Goal: Task Accomplishment & Management: Complete application form

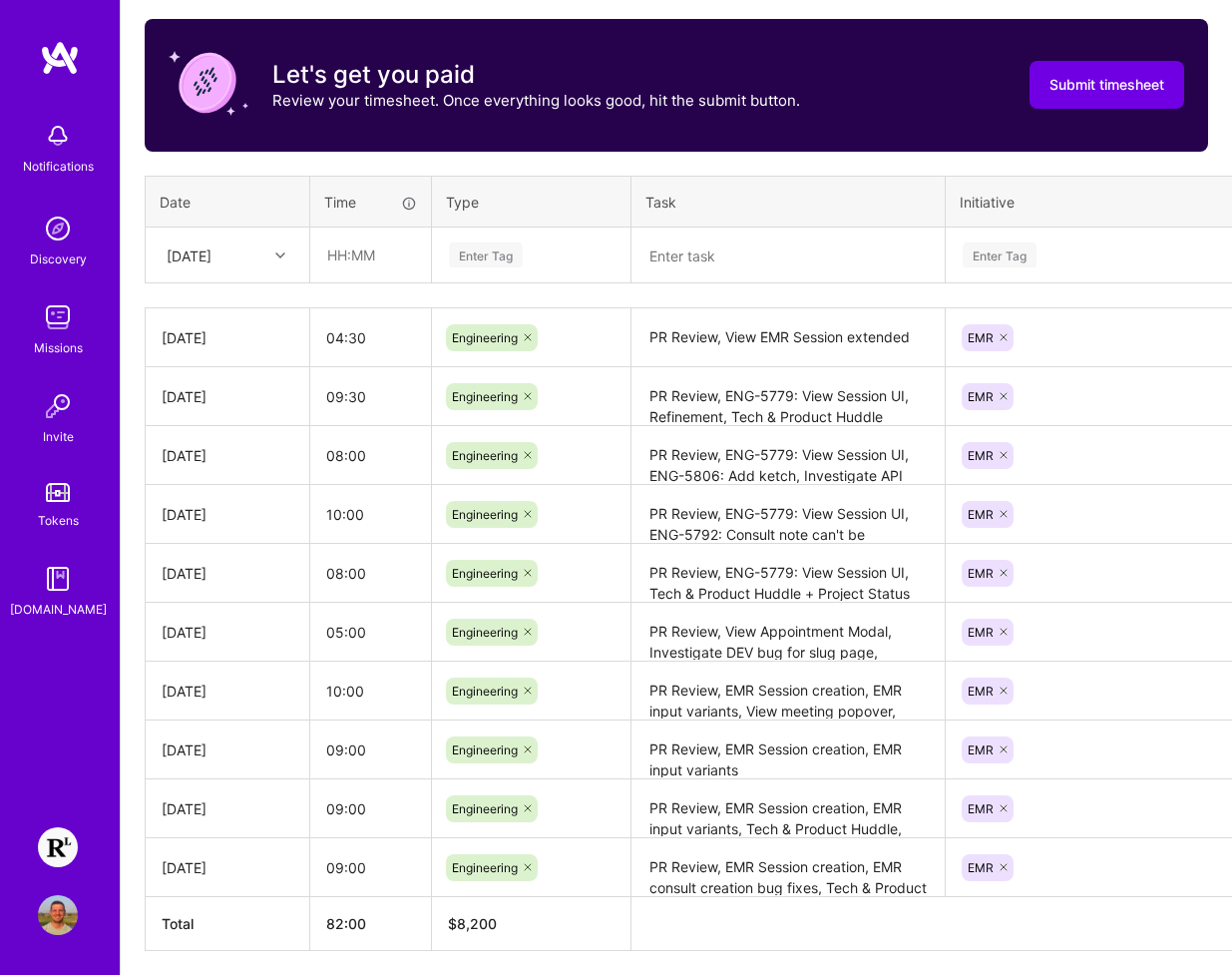
scroll to position [608, 0]
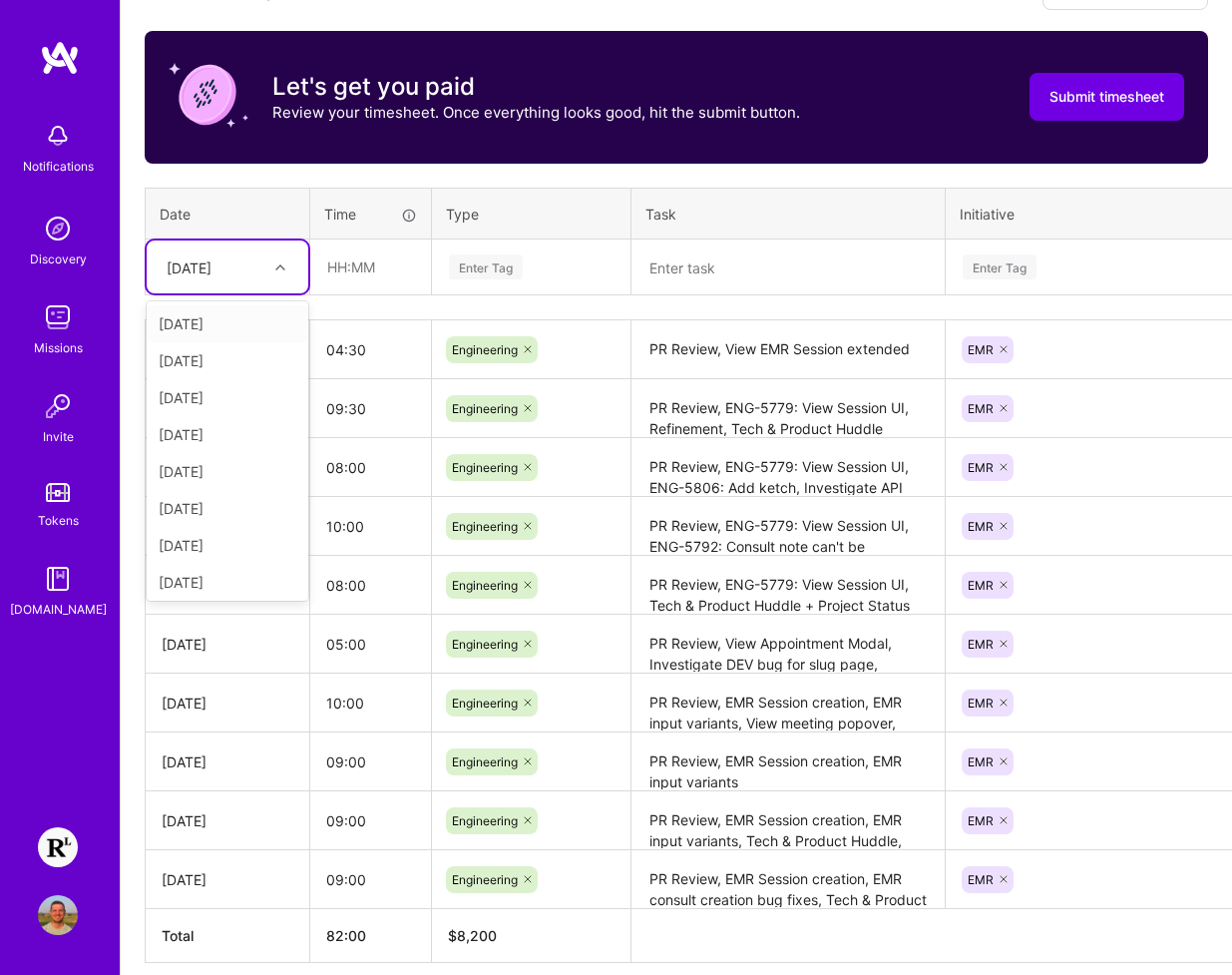
click at [279, 268] on icon at bounding box center [280, 267] width 10 height 10
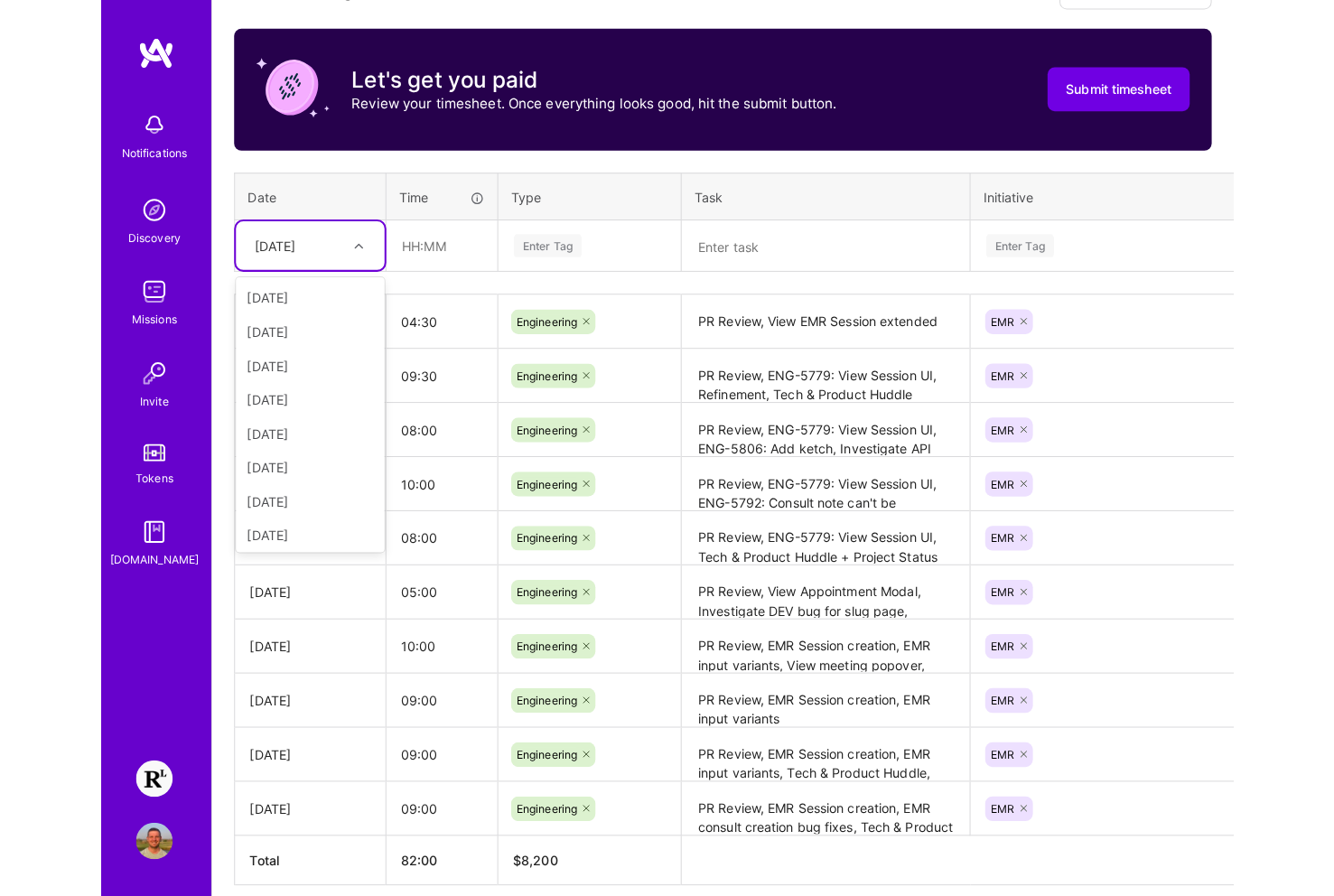
scroll to position [205, 0]
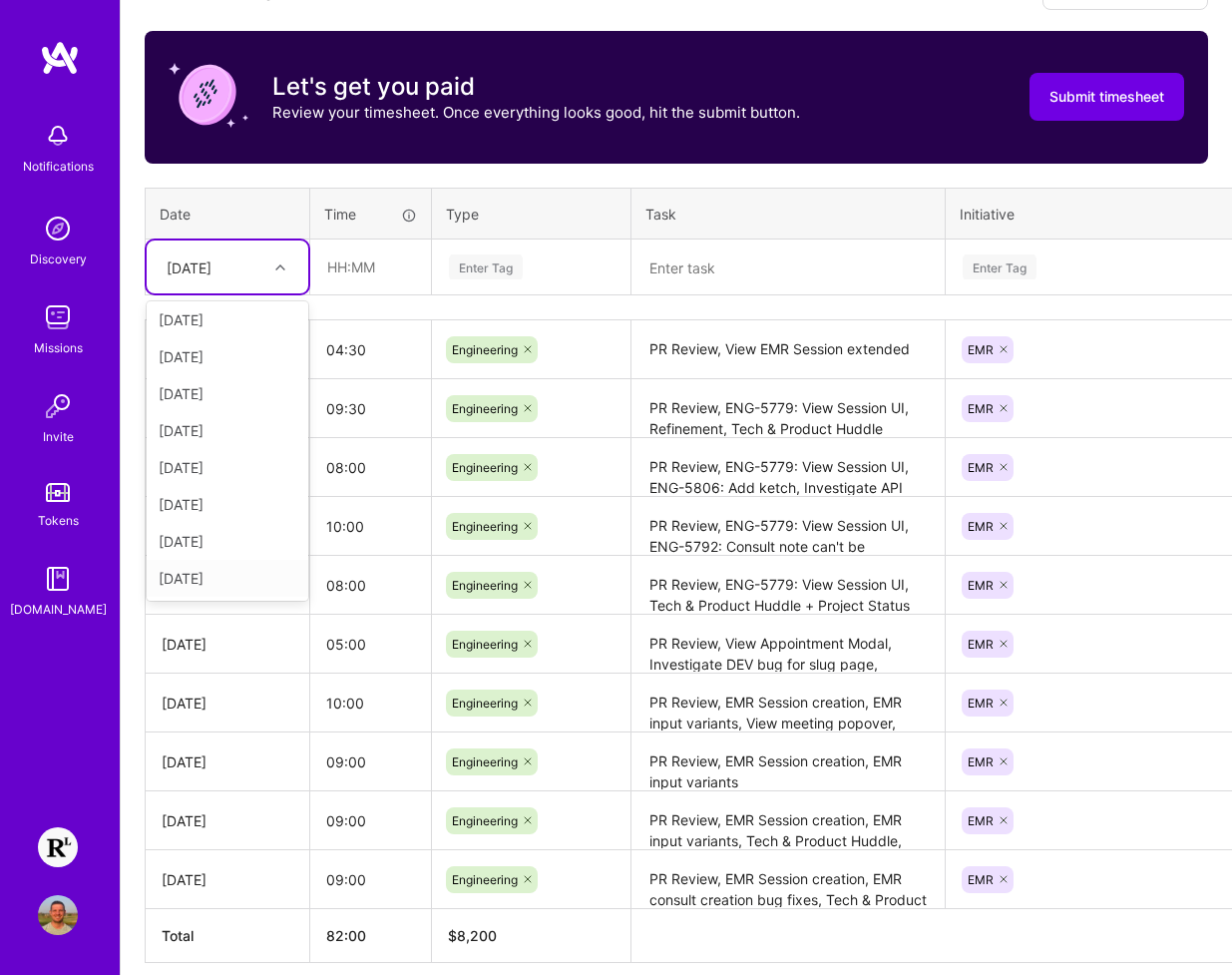
click at [217, 576] on div "[DATE]" at bounding box center [228, 578] width 162 height 37
click at [348, 278] on input "text" at bounding box center [370, 266] width 119 height 53
type input "09:00"
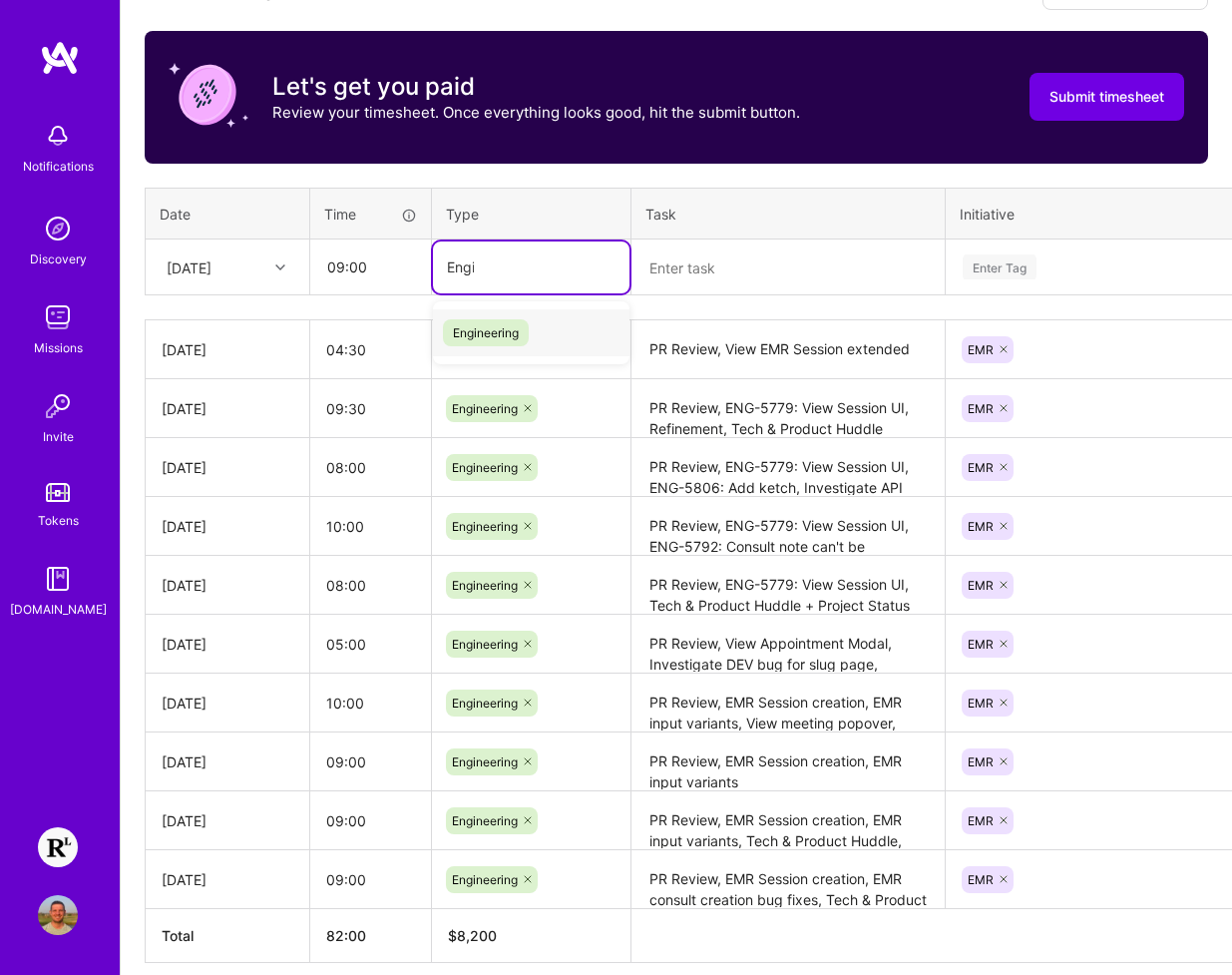
type input "Engin"
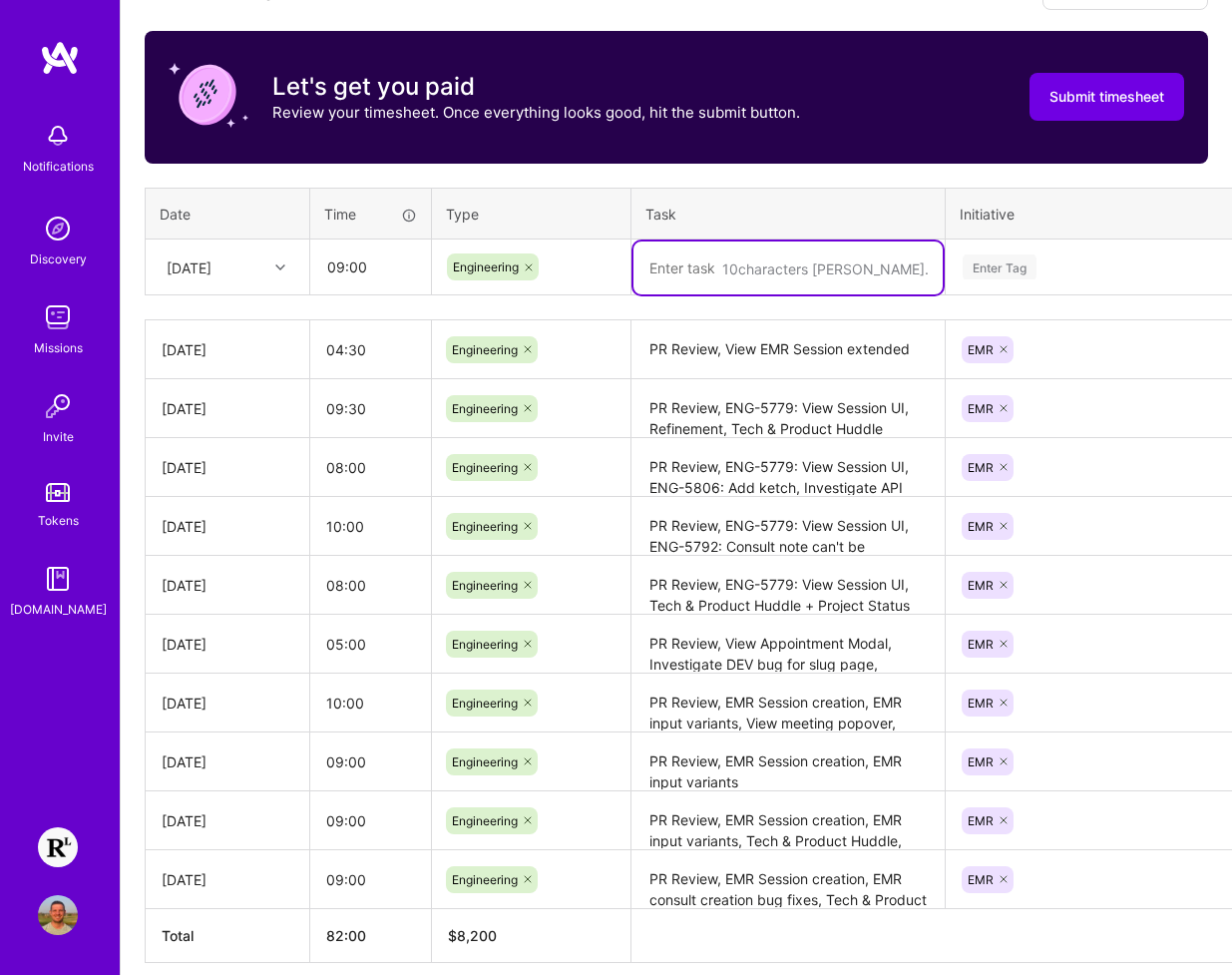
paste textarea "PR Review"
paste textarea "ENG-5579: Extended requirements (toast, removal of consult creation)."
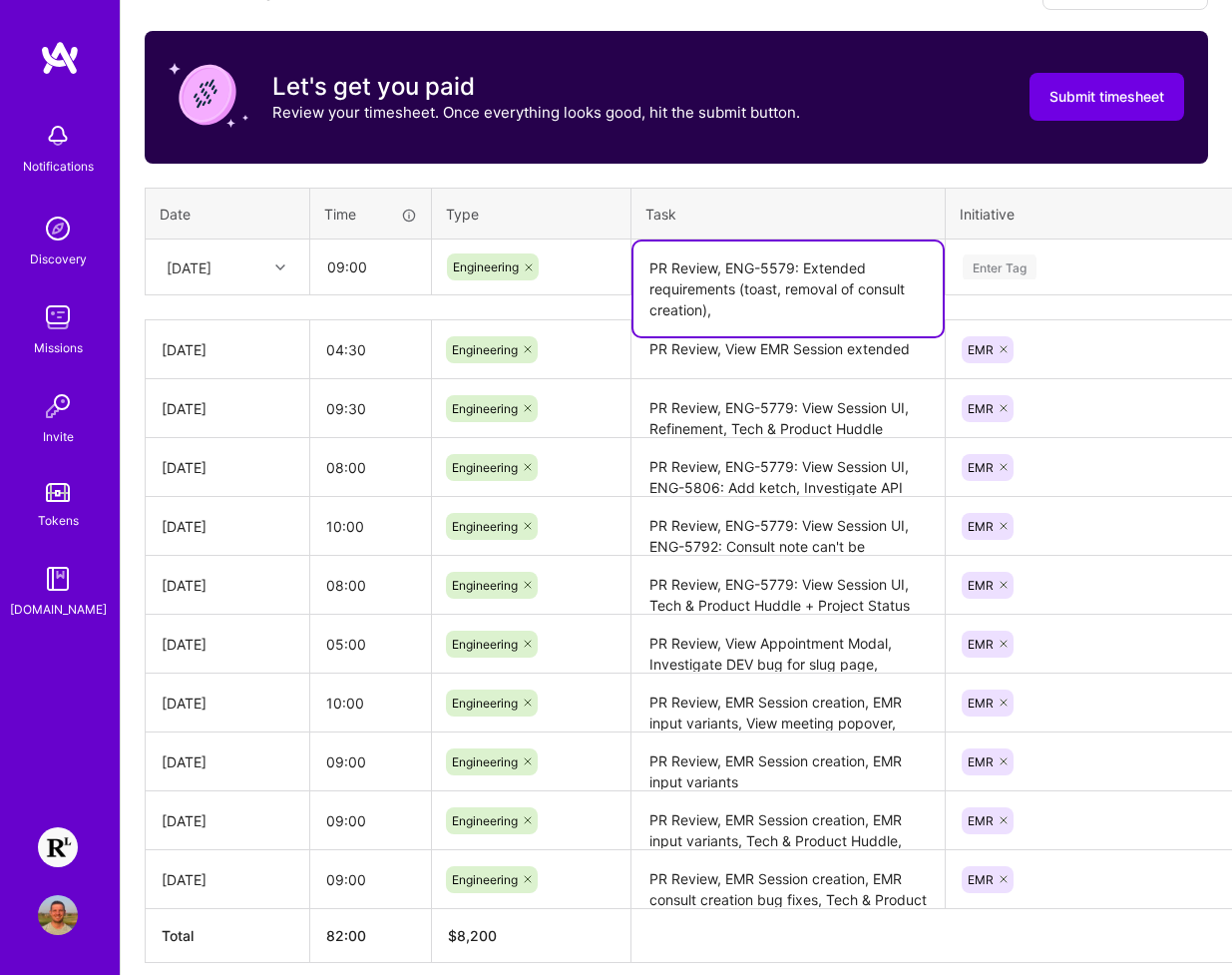
paste textarea "Handle PR review comments for ENG-5779: View session UI"
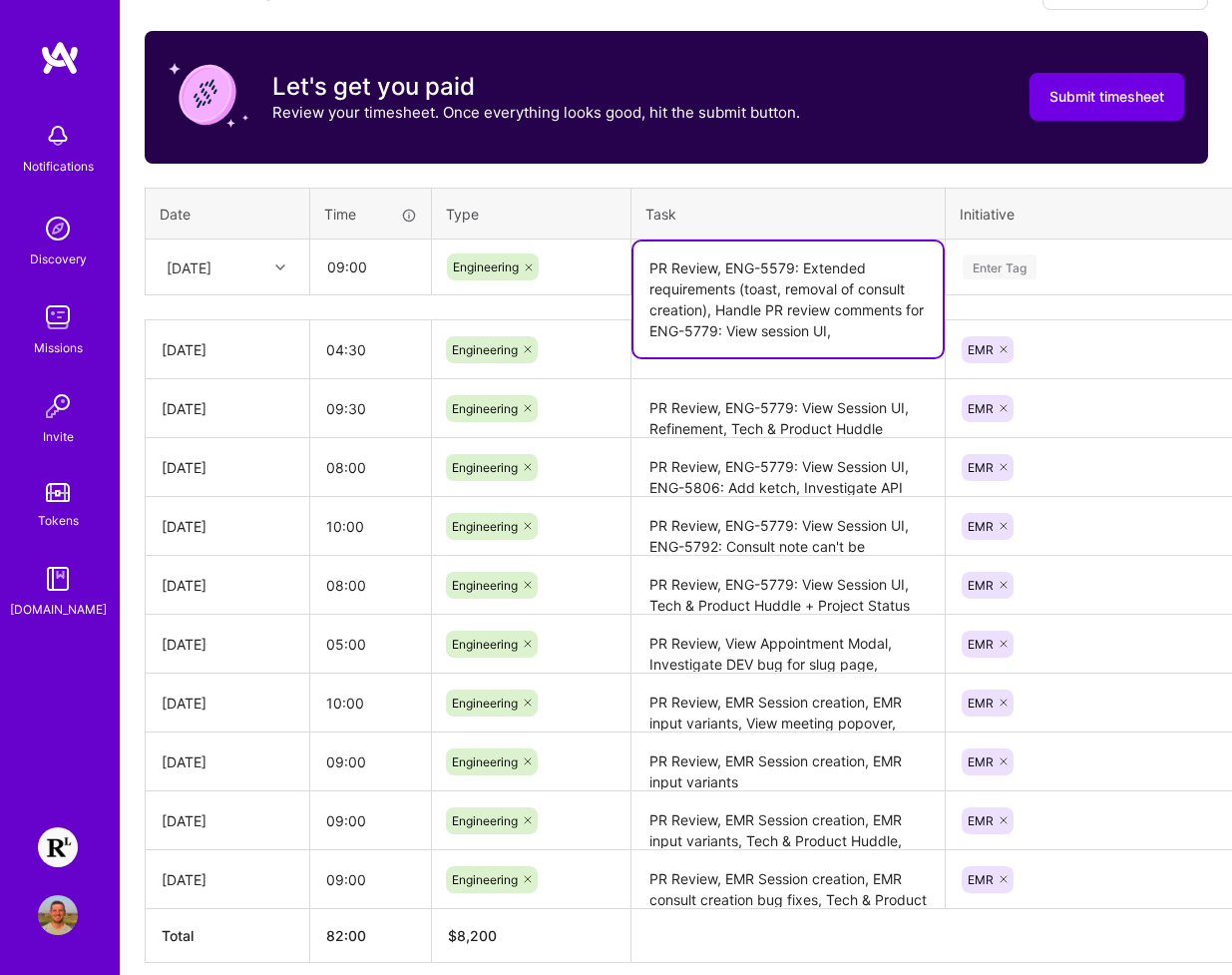
paste textarea "Tech & Product Huddle + Project Status"
click at [895, 360] on textarea "PR Review, ENG-5579: Extended requirements (toast, removal of consult creation)…" at bounding box center [788, 309] width 309 height 137
paste textarea "Support: Update onsched user email to tester email after deletion of previous e…"
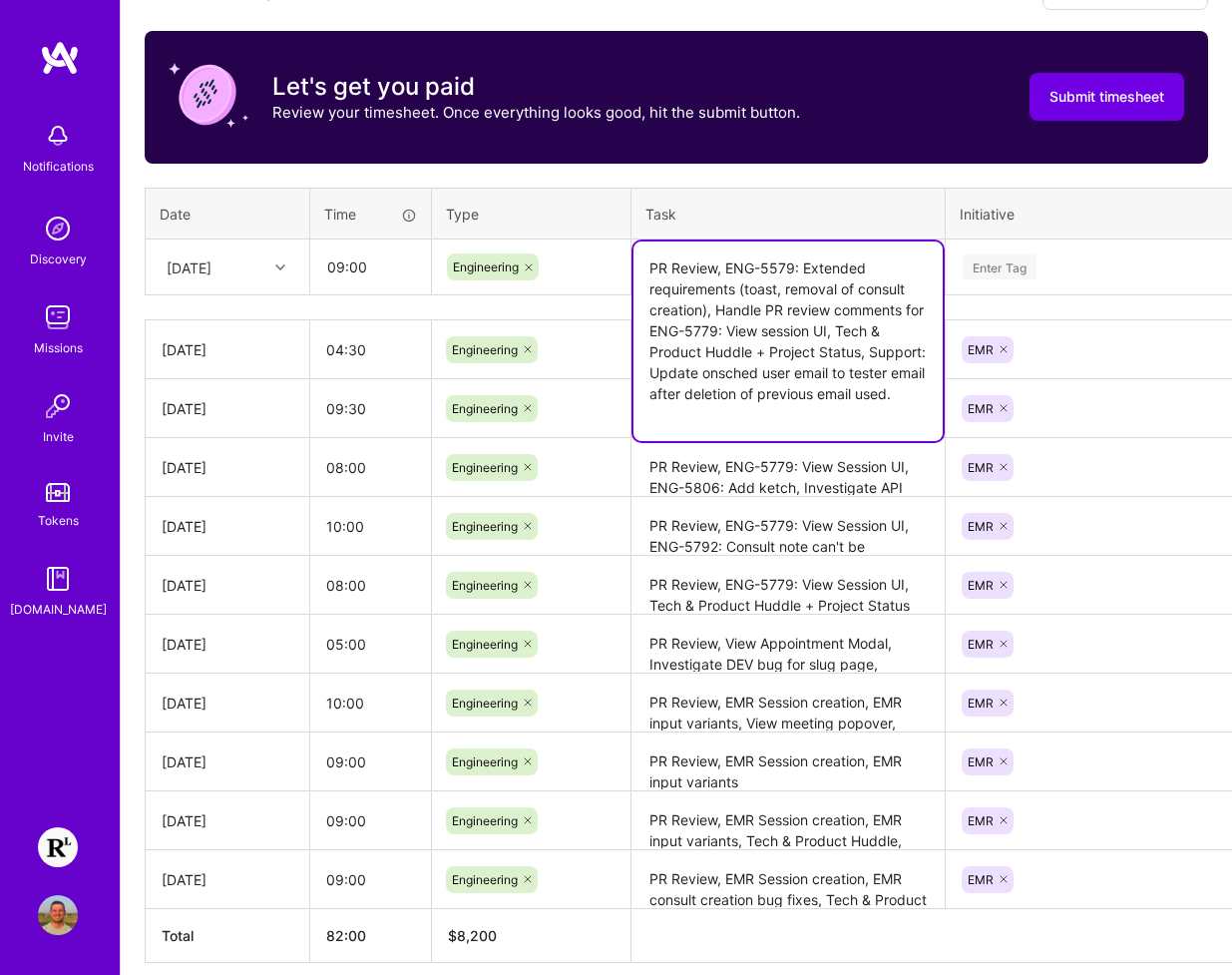
type textarea "PR Review, ENG-5579: Extended requirements (toast, removal of consult creation)…"
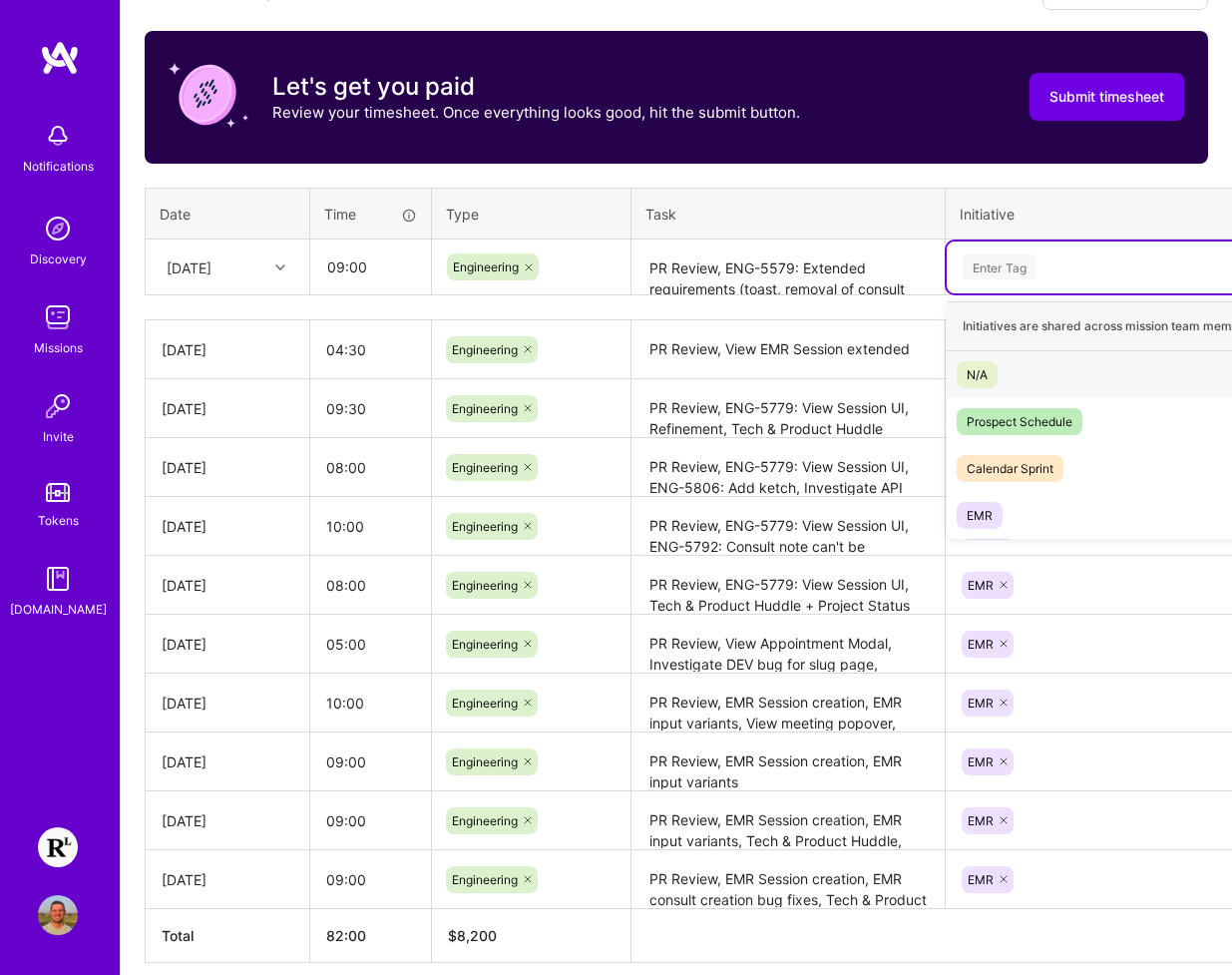
click at [1010, 256] on div "Enter Tag" at bounding box center [1000, 266] width 74 height 31
click at [1021, 516] on div "EMR Hide" at bounding box center [1129, 515] width 365 height 47
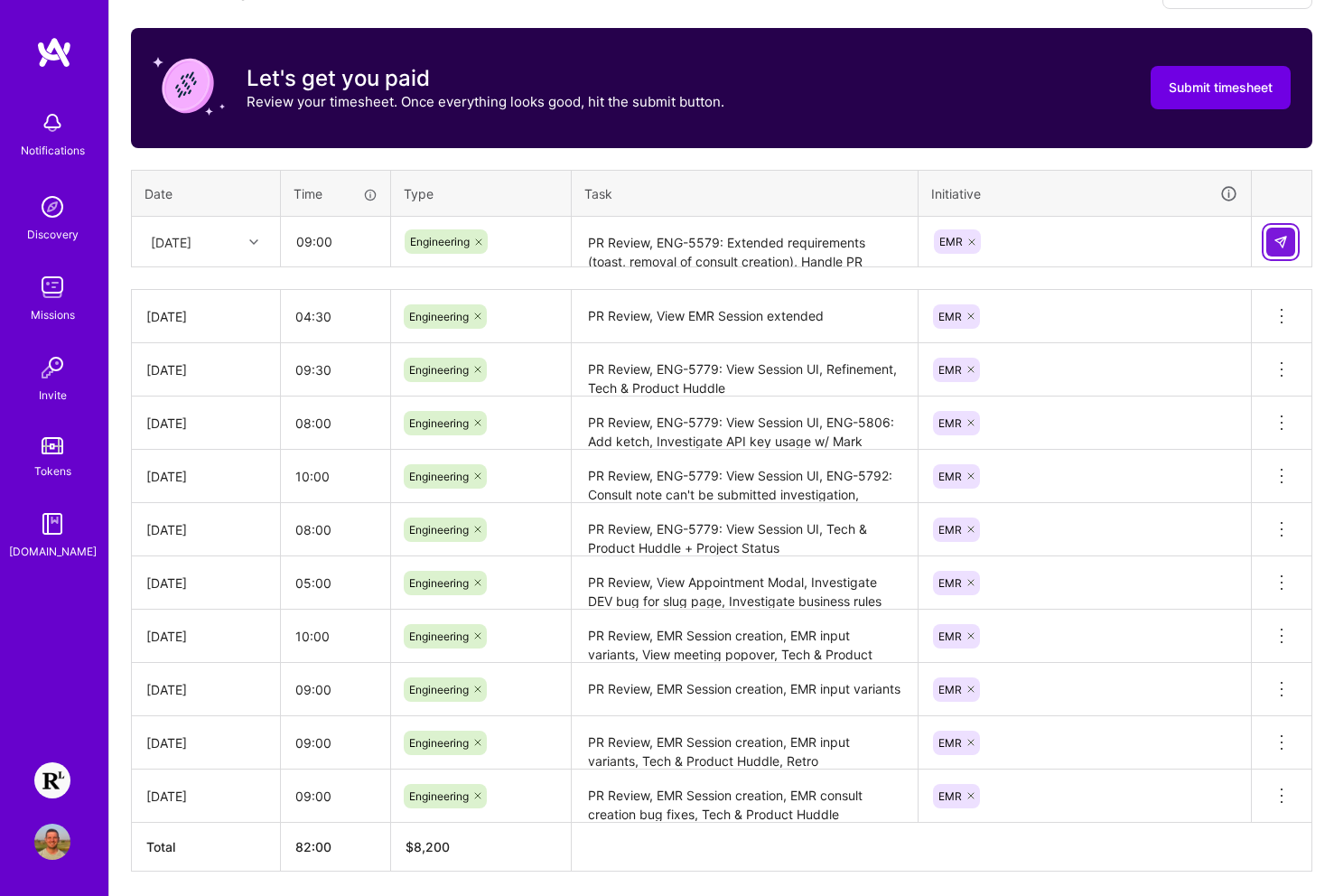
click at [1114, 243] on img at bounding box center [1281, 242] width 14 height 14
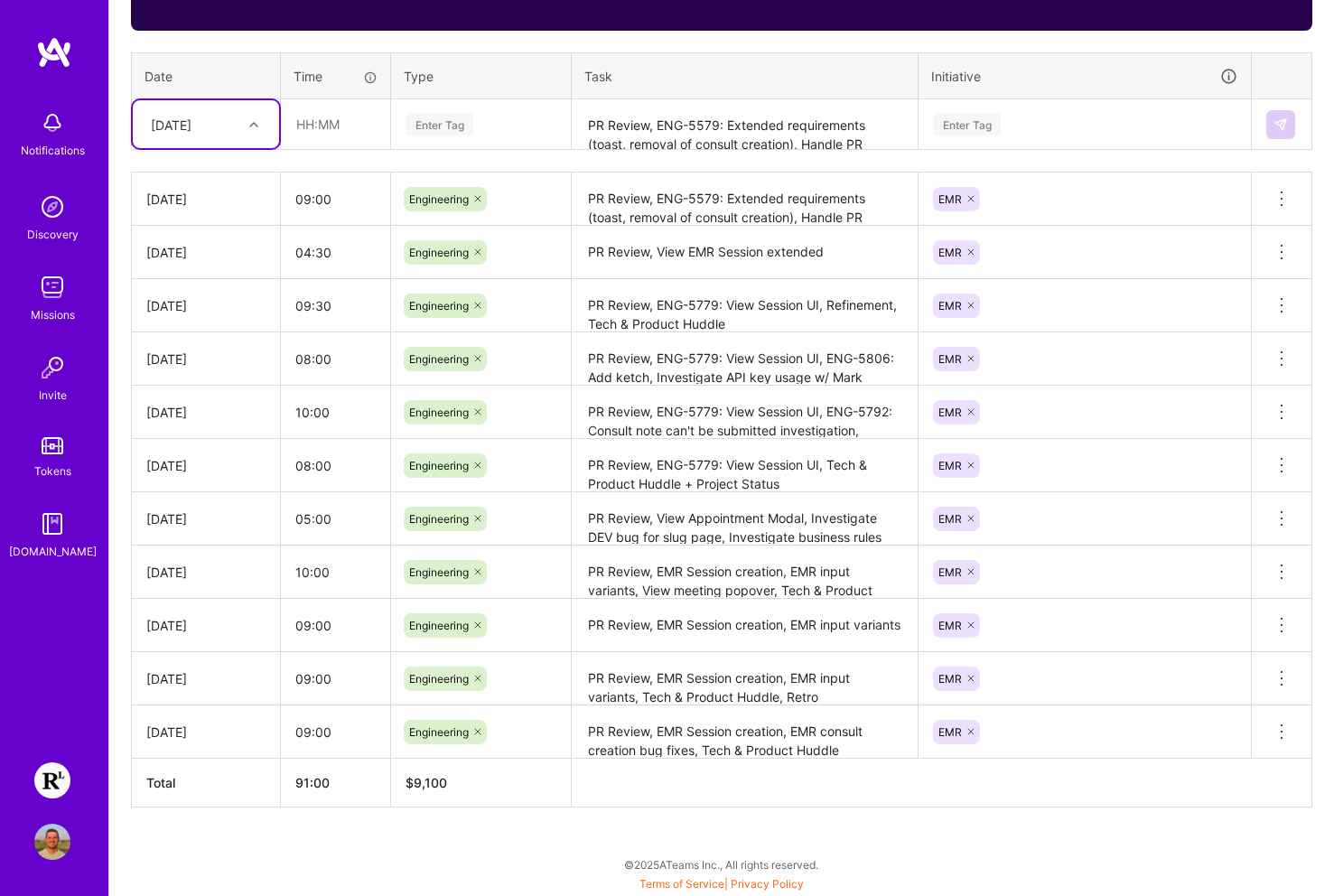
scroll to position [0, 0]
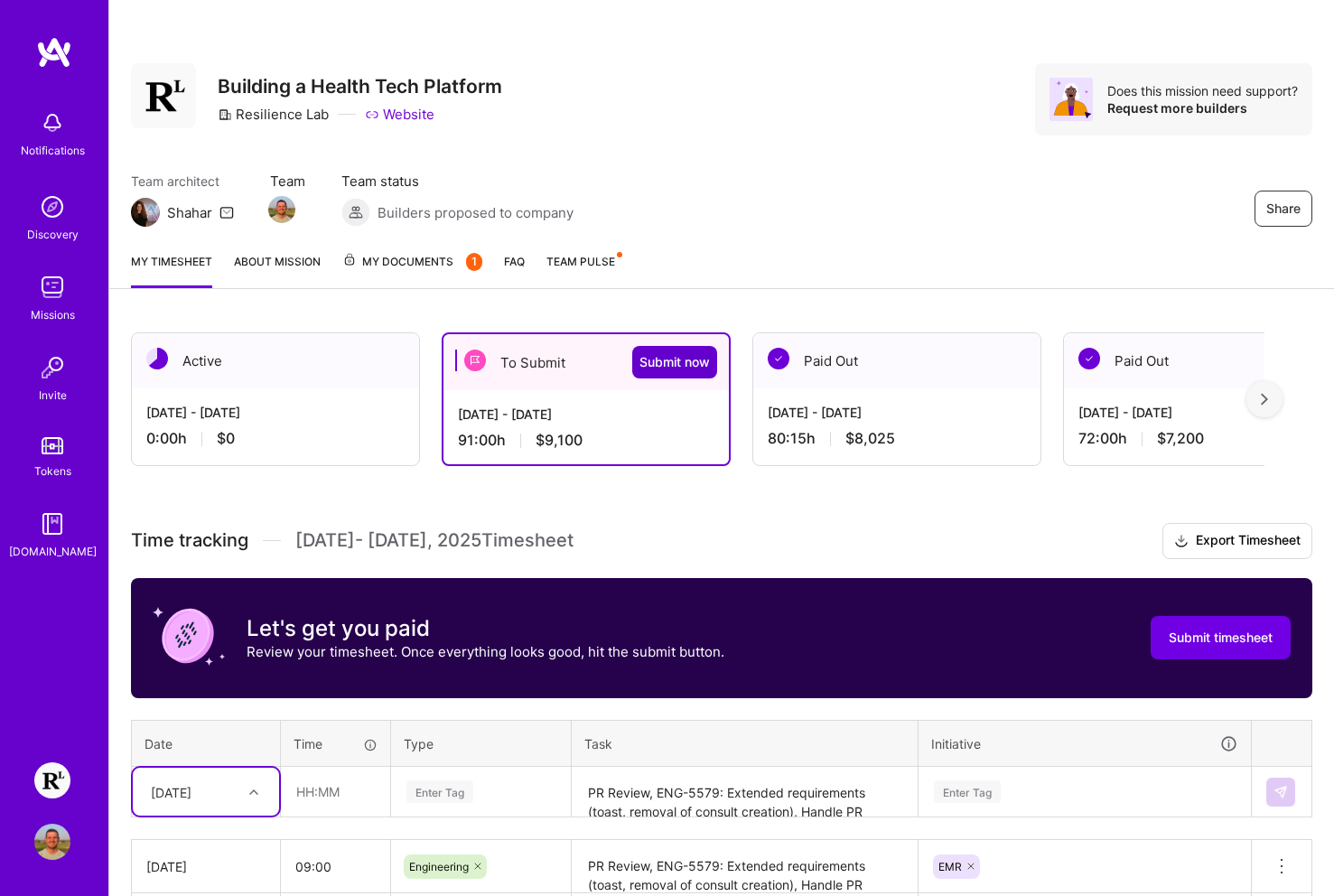
click at [666, 362] on span "Submit now" at bounding box center [675, 362] width 71 height 18
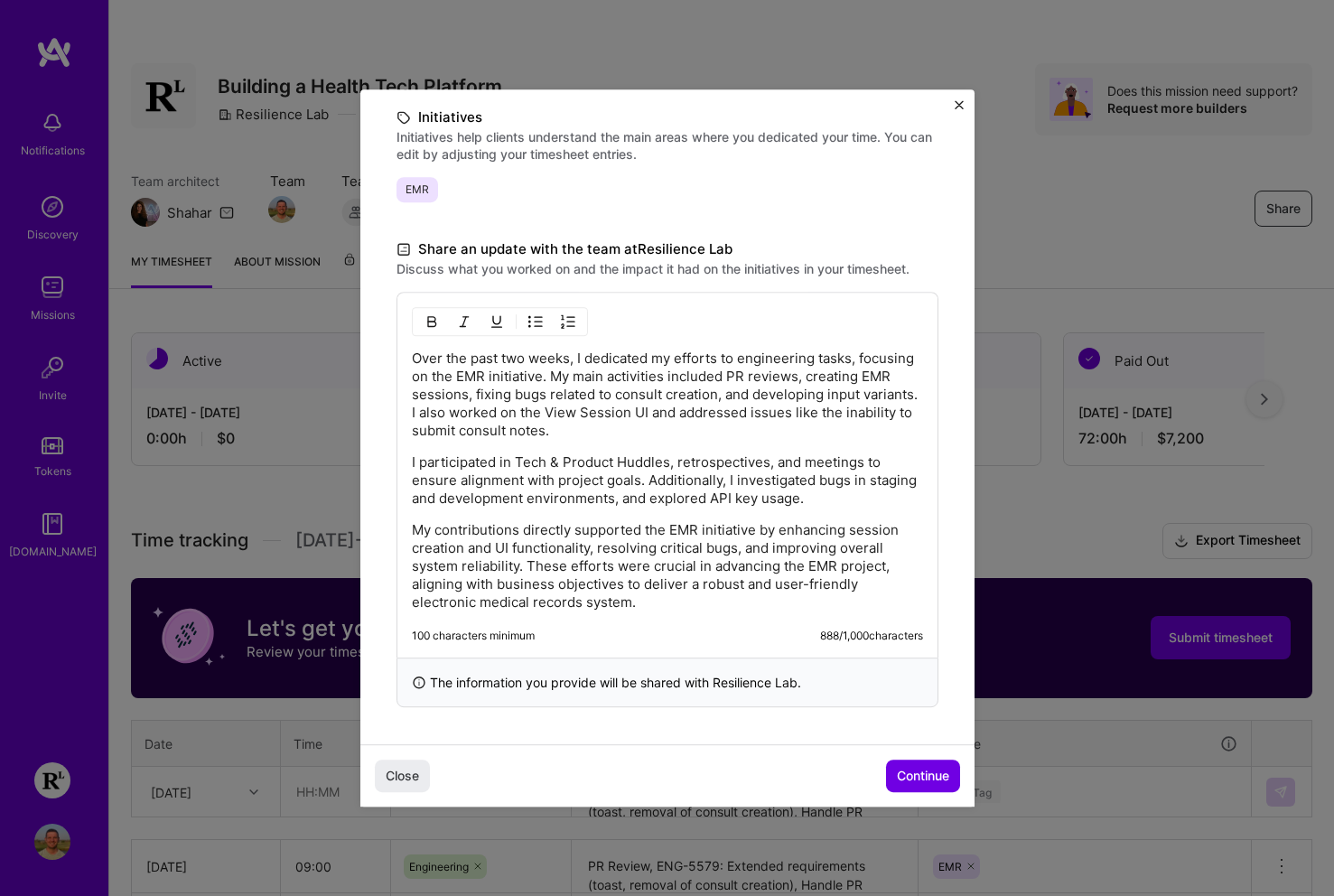
scroll to position [12, 0]
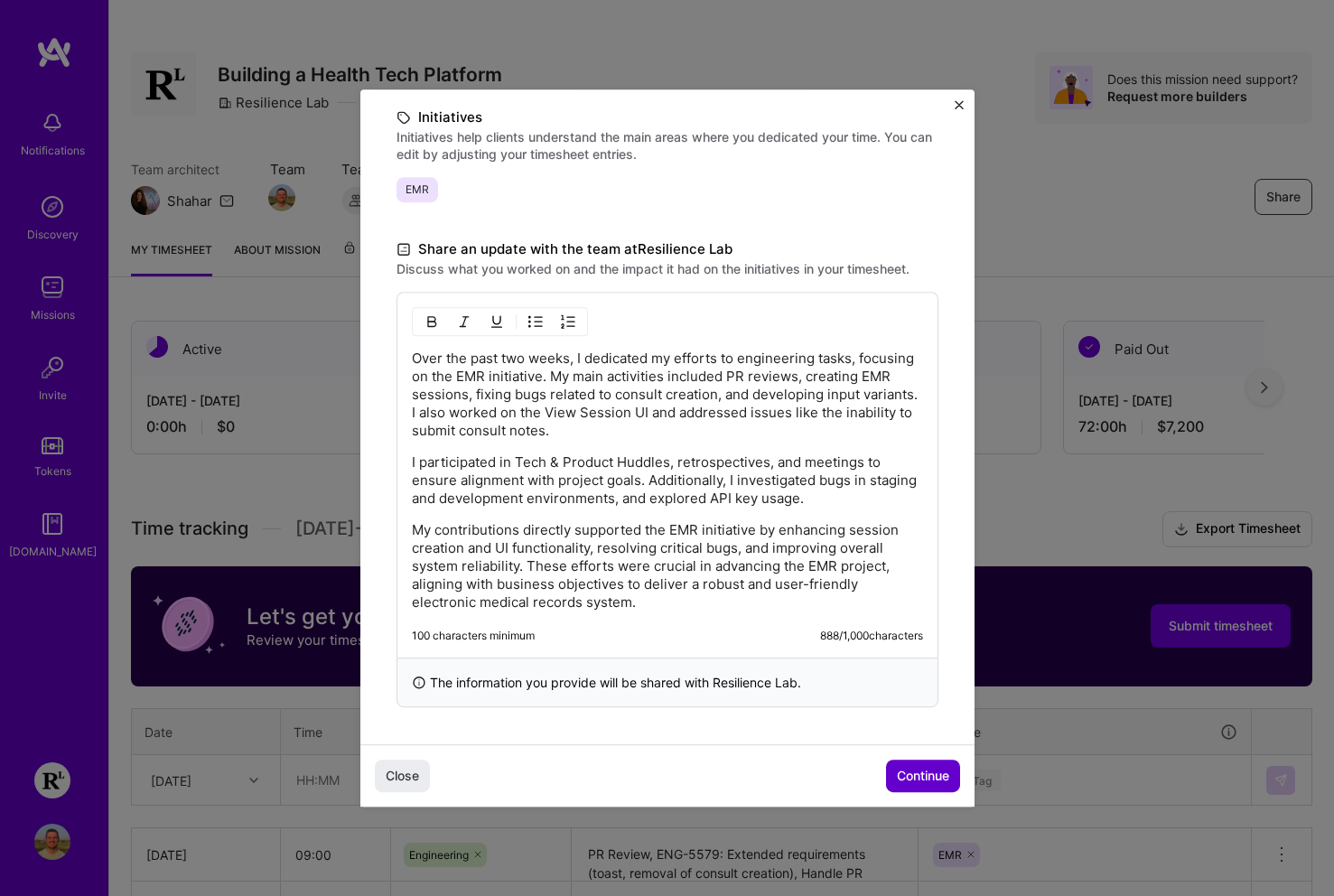
click at [915, 773] on span "Continue" at bounding box center [923, 776] width 52 height 18
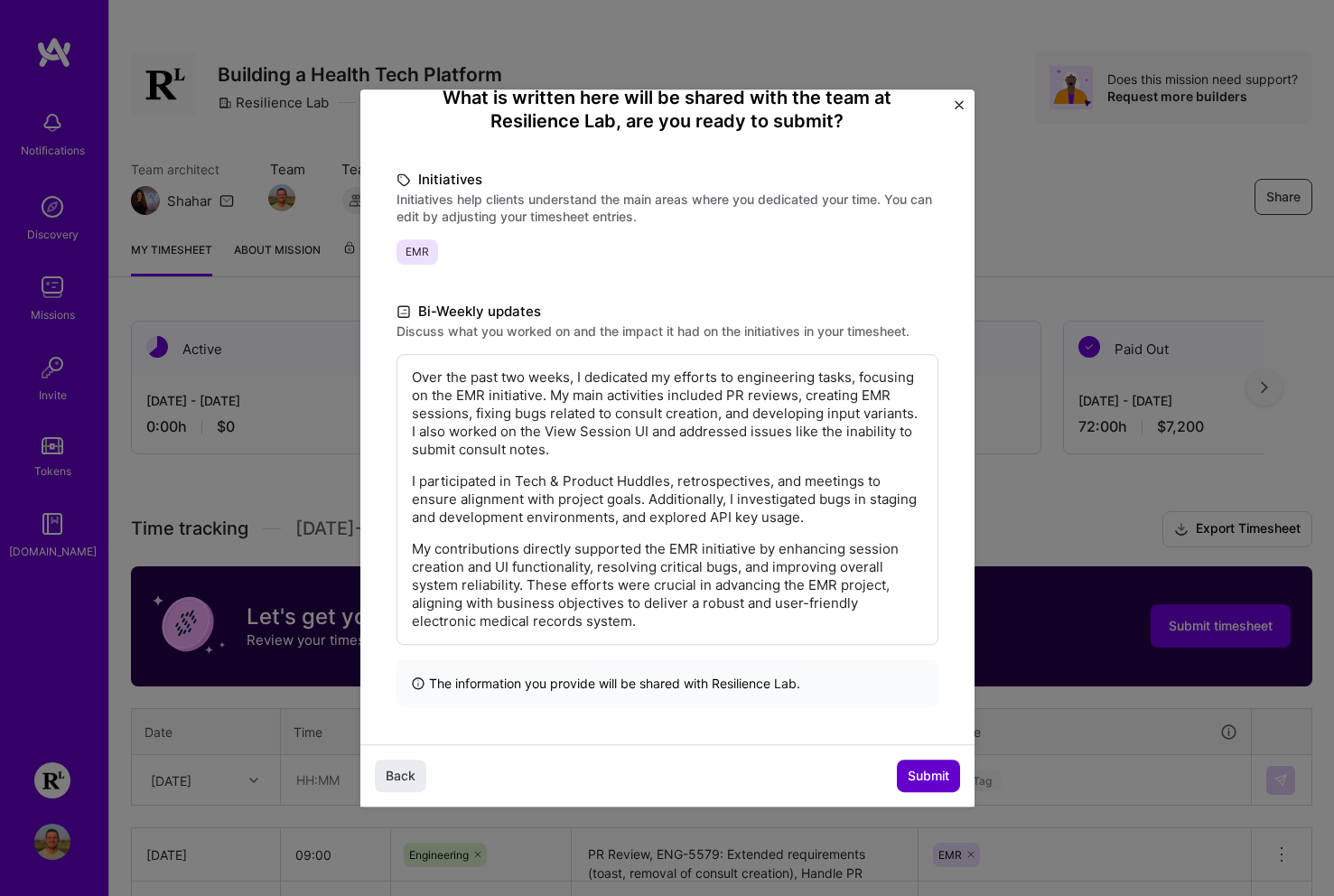
click at [945, 782] on span "Submit" at bounding box center [929, 776] width 42 height 18
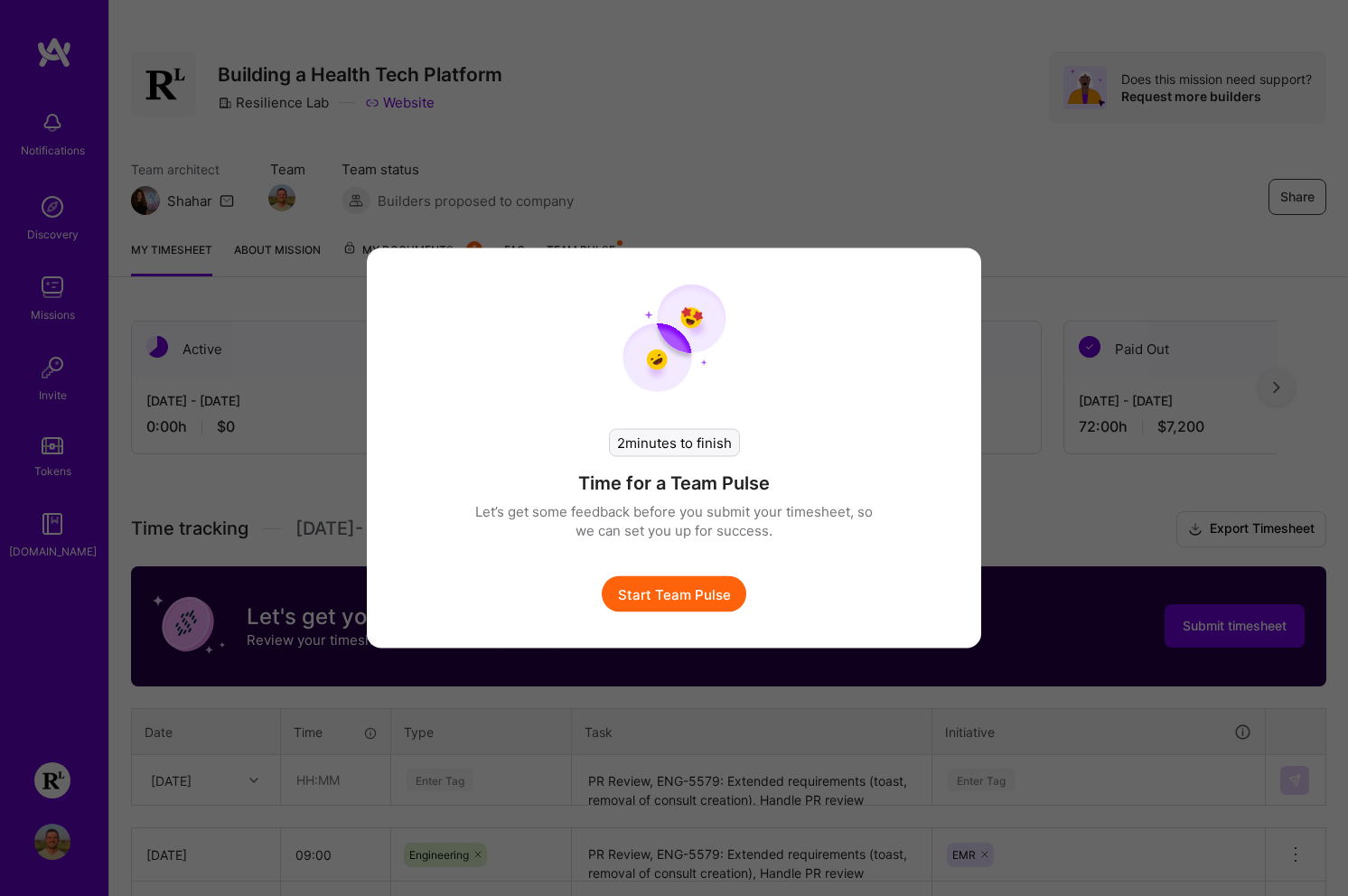
click at [697, 596] on button "Start Team Pulse" at bounding box center [674, 595] width 145 height 36
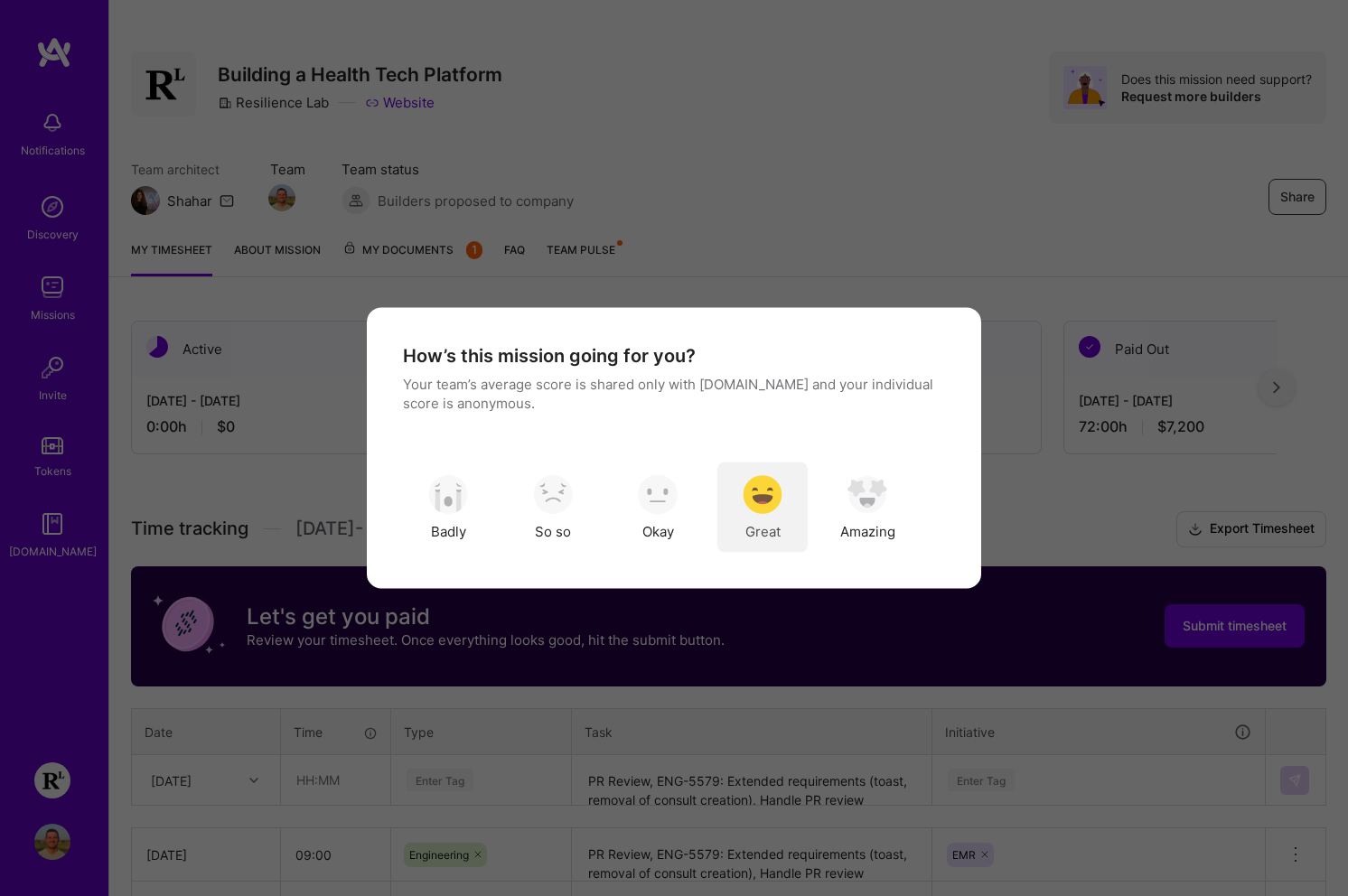
click at [782, 508] on div "Great" at bounding box center [762, 508] width 91 height 91
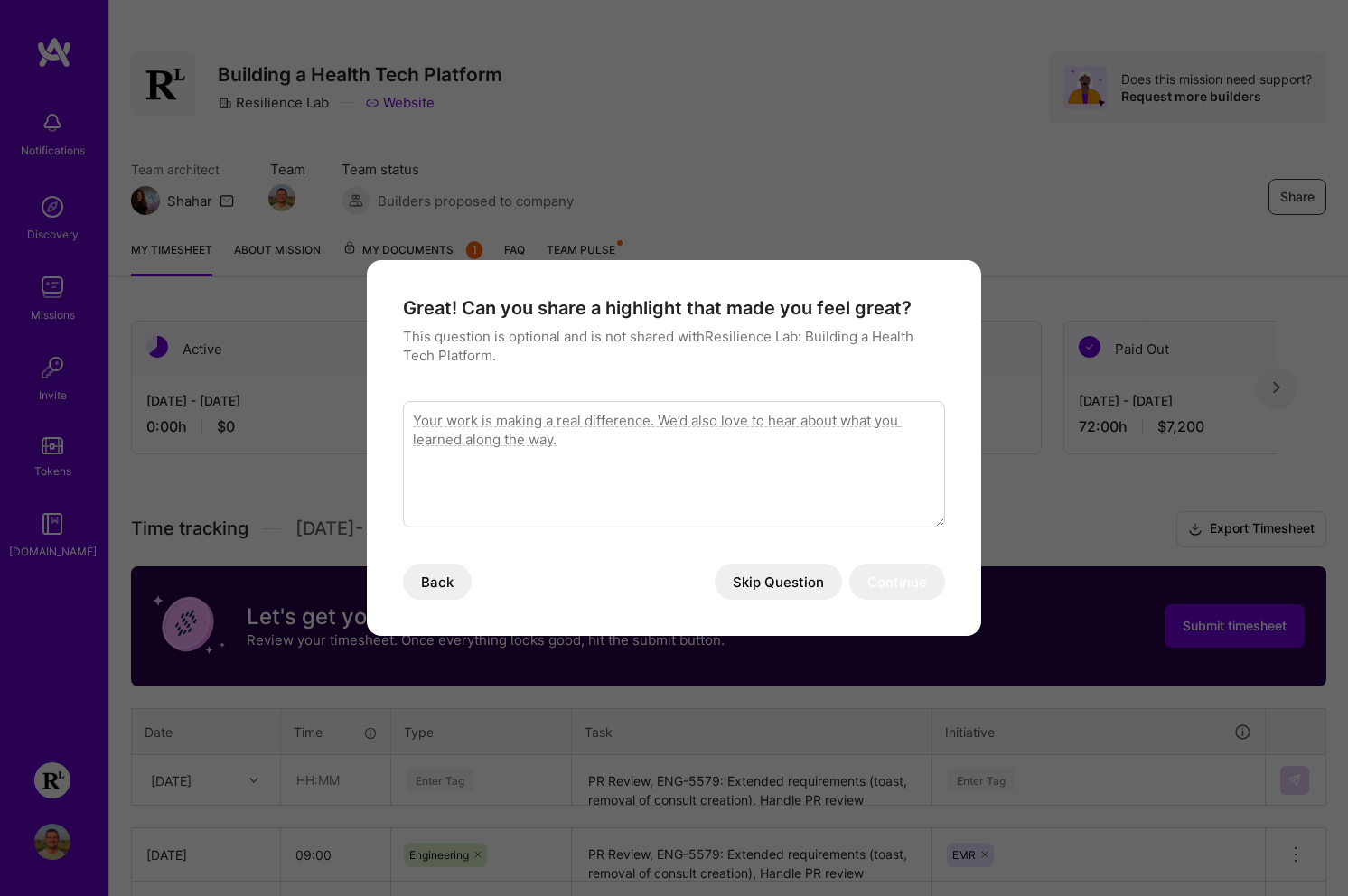
click at [777, 583] on button "Skip Question" at bounding box center [778, 582] width 128 height 36
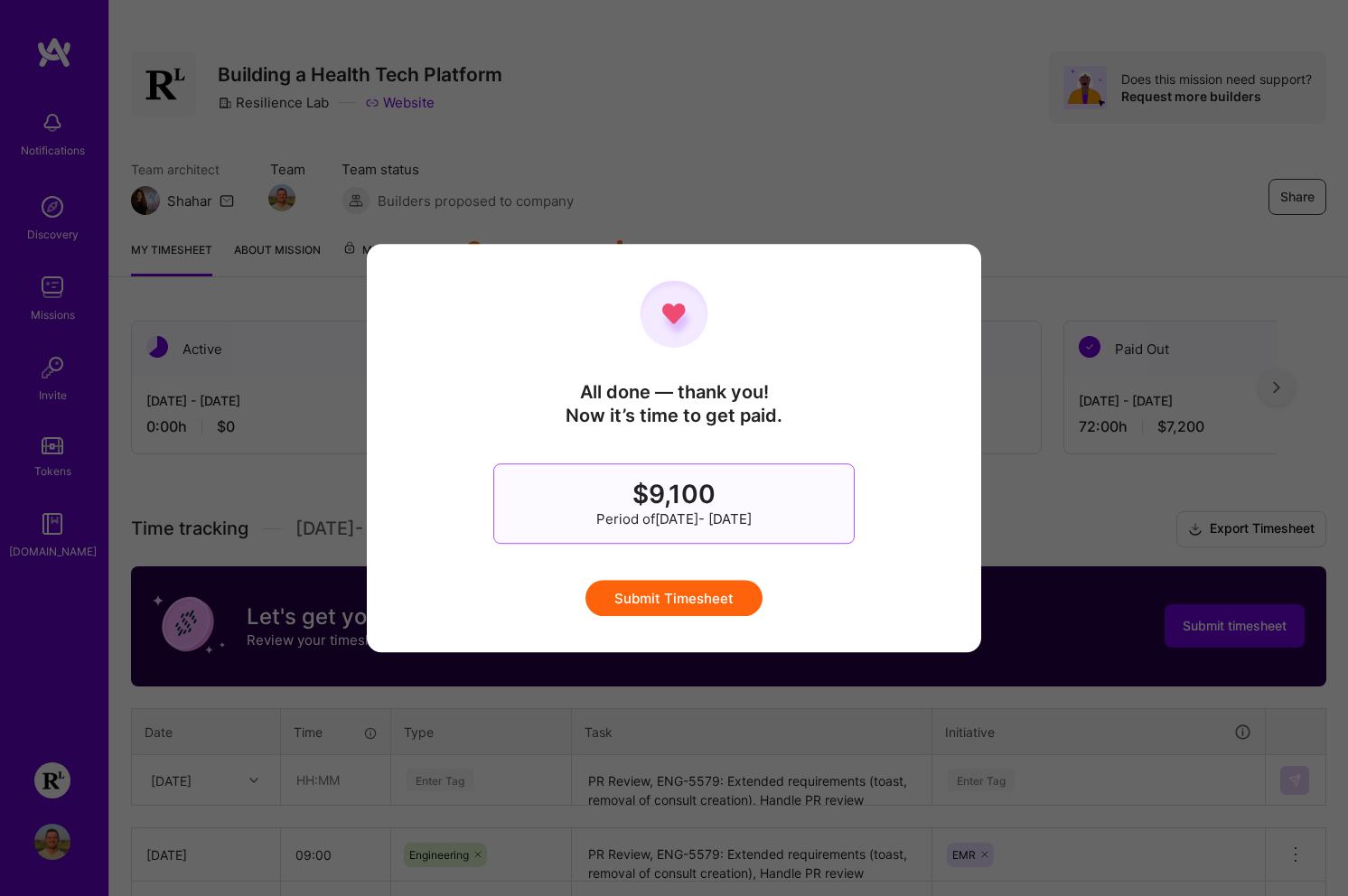
click at [679, 600] on button "Submit Timesheet" at bounding box center [674, 598] width 177 height 36
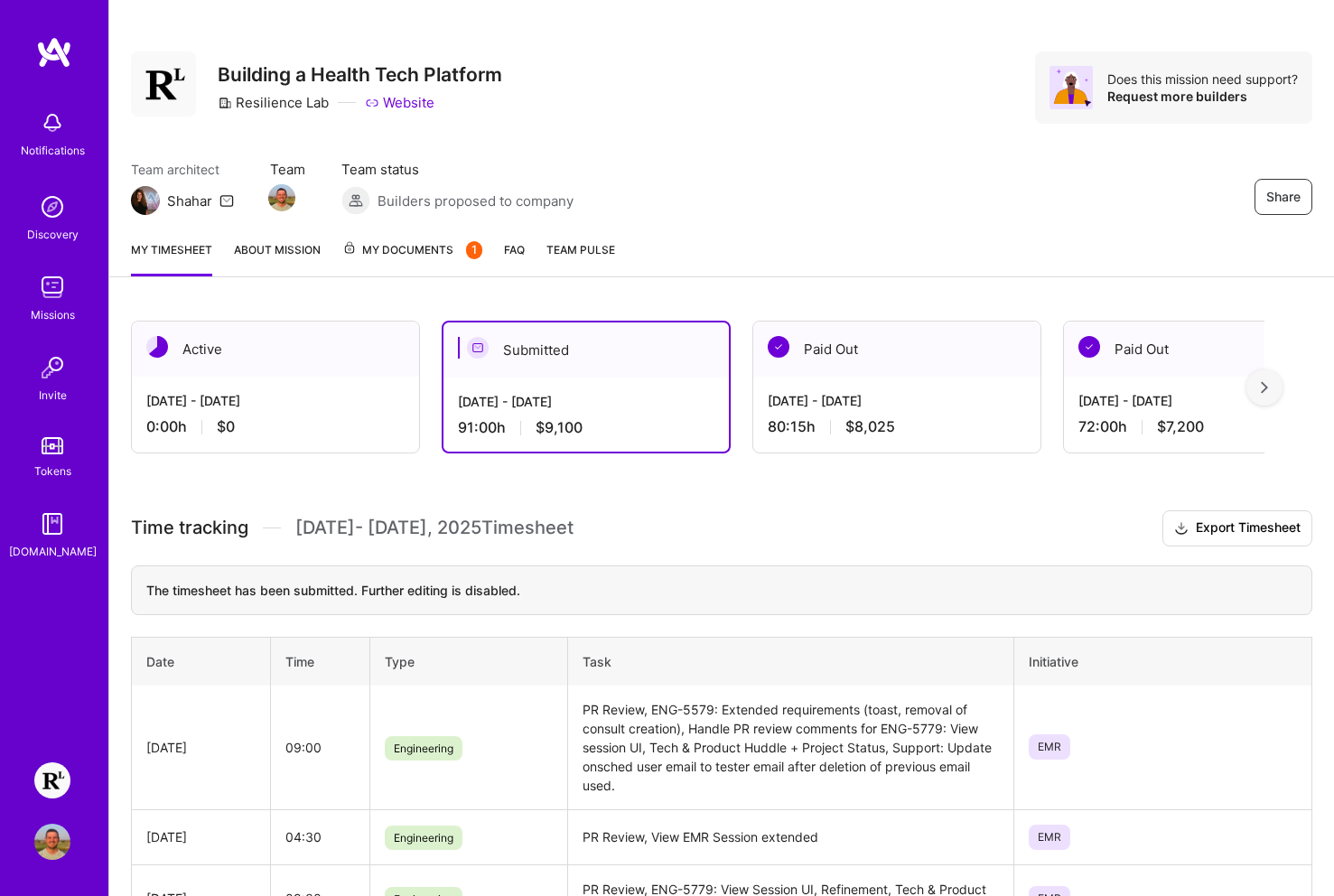
scroll to position [0, 0]
